Goal: Use online tool/utility: Utilize a website feature to perform a specific function

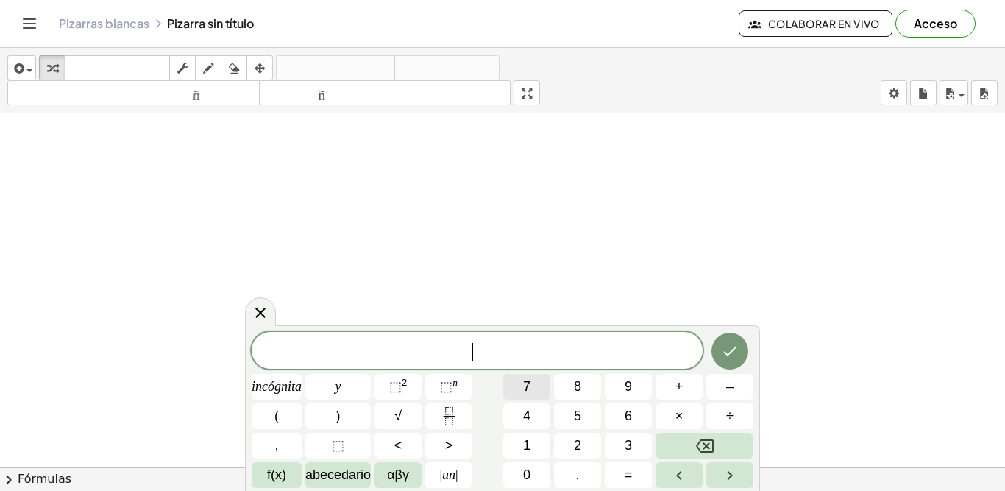
click at [526, 377] on span "7" at bounding box center [526, 387] width 7 height 20
click at [450, 381] on font "⬚" at bounding box center [446, 386] width 13 height 15
click at [578, 439] on font "2" at bounding box center [577, 445] width 7 height 15
click at [290, 465] on button "f(x)" at bounding box center [277, 475] width 50 height 26
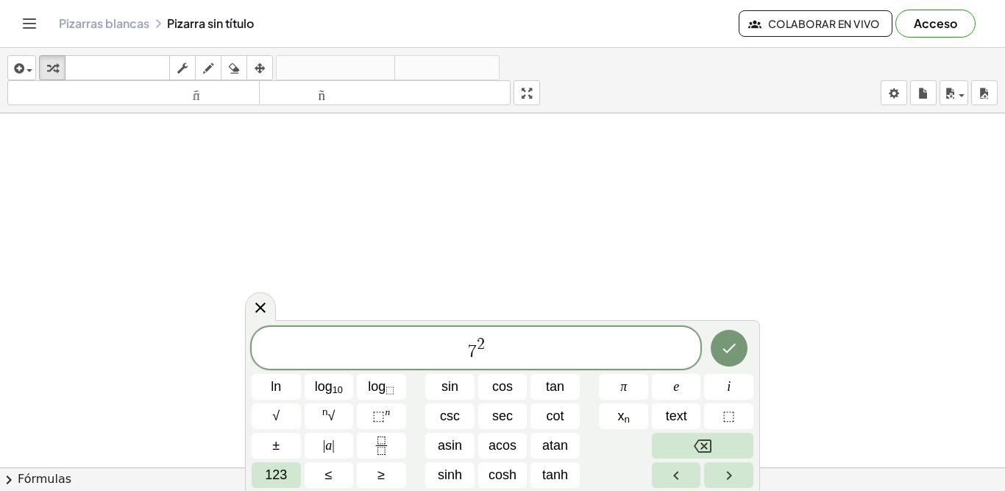
drag, startPoint x: 456, startPoint y: 306, endPoint x: 441, endPoint y: 344, distance: 41.3
click at [441, 344] on body "Actividades matemáticas fáciles de comprender Empezar Banco de actividades Trab…" at bounding box center [502, 245] width 1005 height 491
click at [441, 344] on span "​ 7 2" at bounding box center [476, 349] width 449 height 26
click at [276, 467] on span "123" at bounding box center [276, 475] width 22 height 20
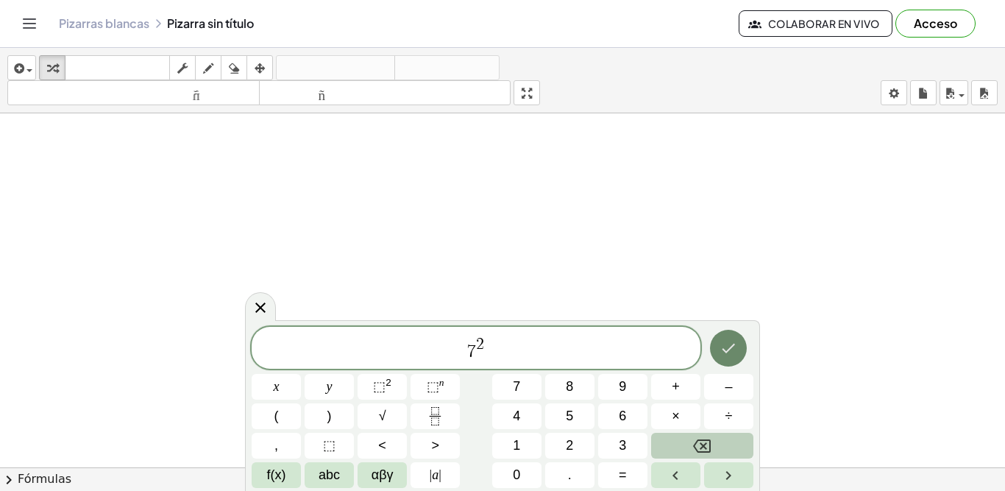
click at [726, 338] on button "Done" at bounding box center [728, 348] width 37 height 37
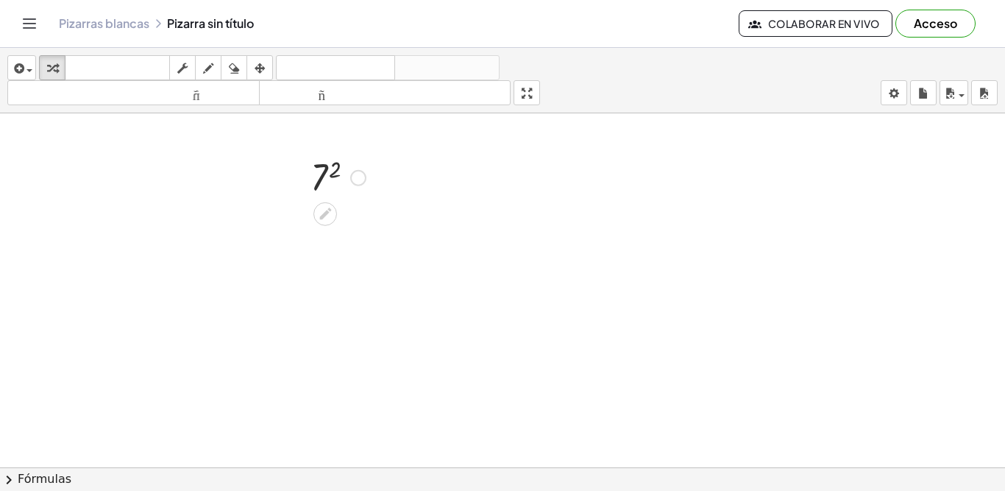
click at [361, 180] on div at bounding box center [358, 178] width 16 height 16
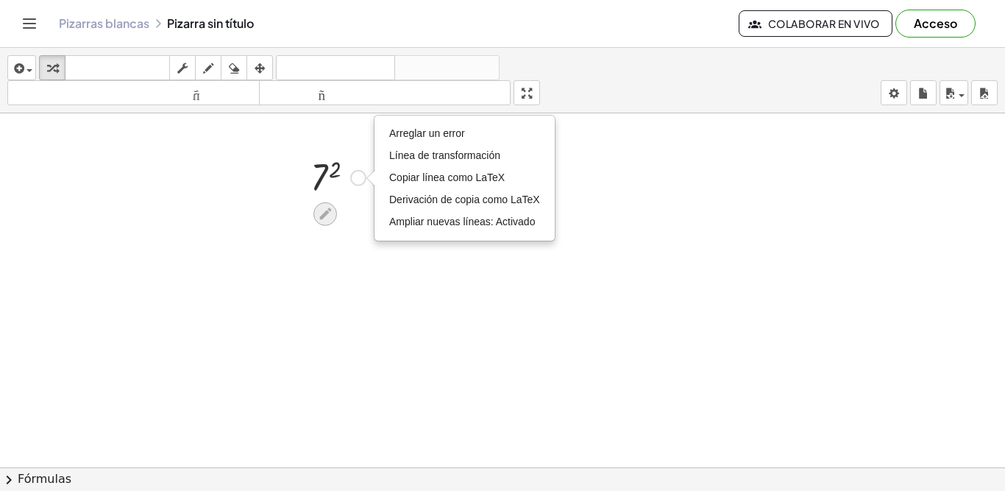
click at [325, 208] on icon at bounding box center [325, 213] width 15 height 15
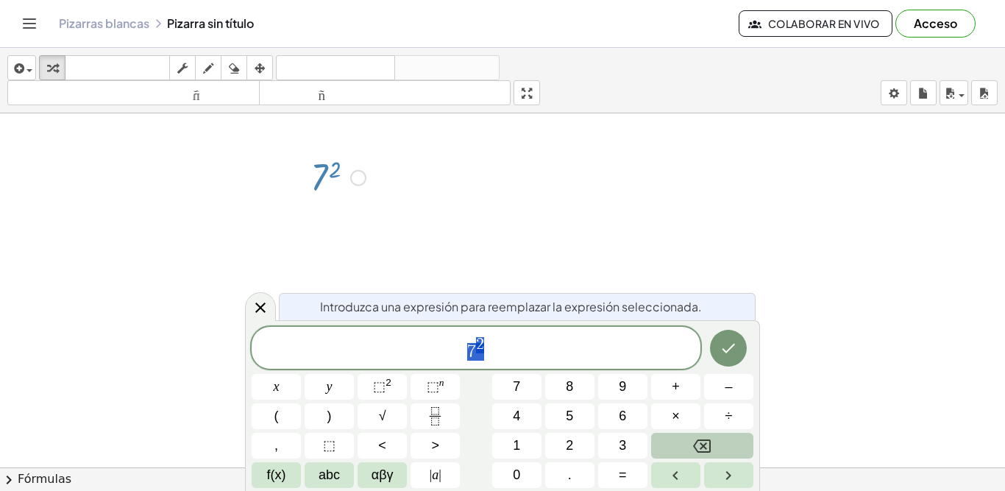
click at [335, 173] on div at bounding box center [338, 176] width 70 height 49
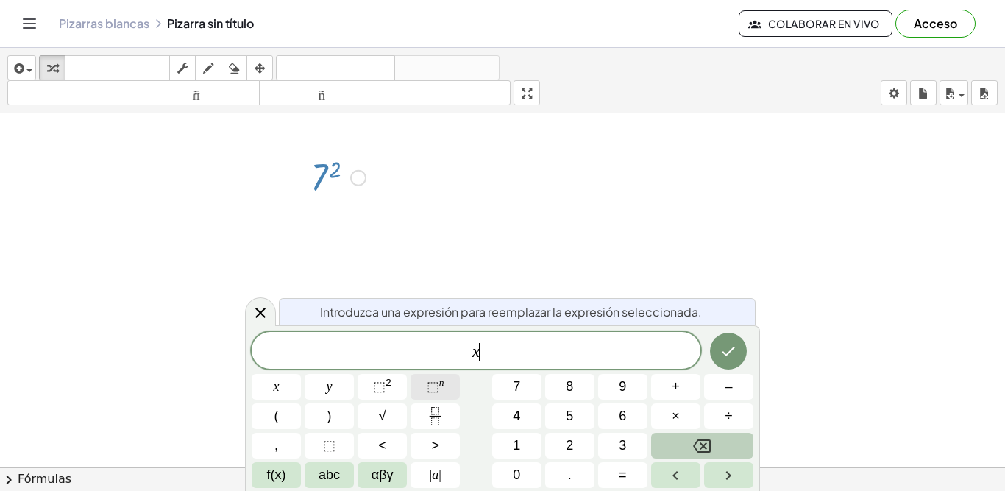
click at [436, 387] on span "⬚" at bounding box center [433, 386] width 13 height 15
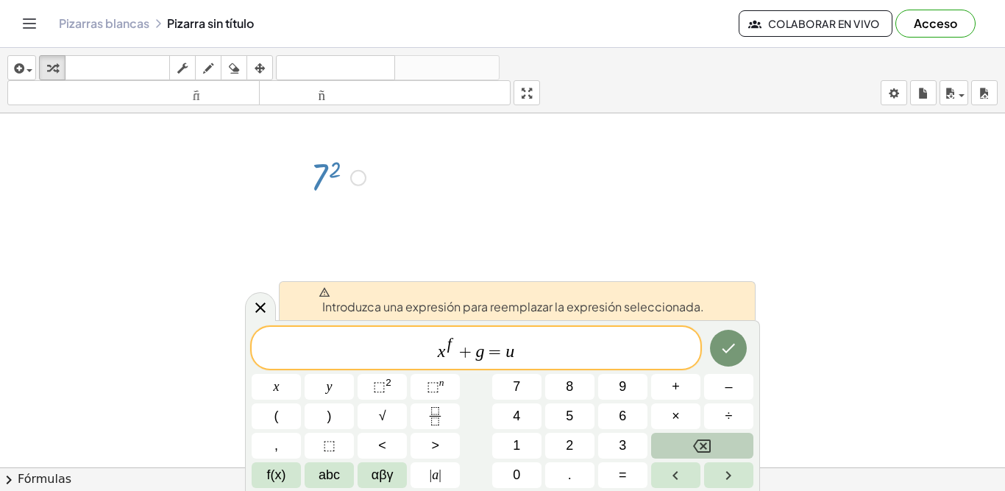
click at [359, 182] on div "Arreglar un error Línea de transformación Copiar línea como LaTeX Derivación de…" at bounding box center [358, 178] width 16 height 16
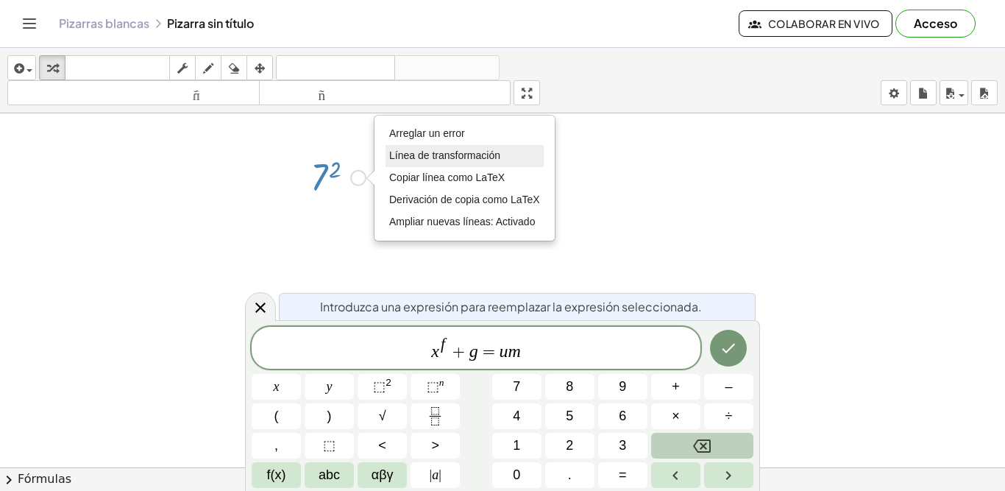
click at [422, 157] on font "Línea de transformación" at bounding box center [444, 155] width 111 height 12
